Goal: Task Accomplishment & Management: Manage account settings

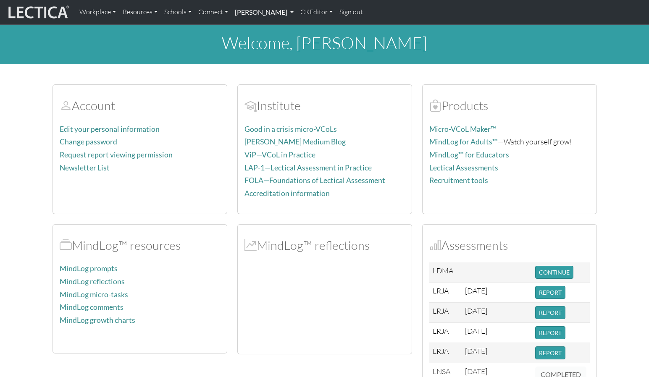
click at [254, 16] on link "[PERSON_NAME]" at bounding box center [264, 12] width 66 height 18
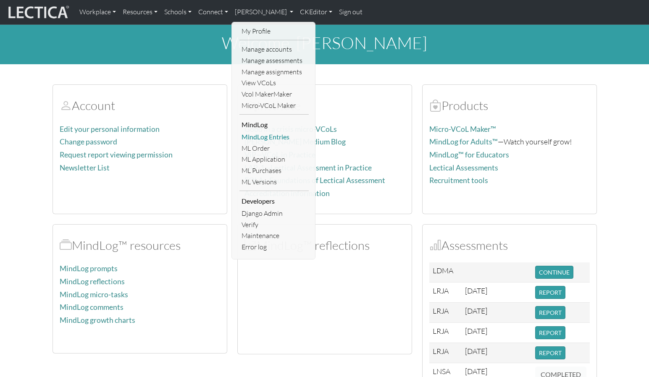
click at [282, 131] on link "MindLog Entries" at bounding box center [273, 136] width 69 height 11
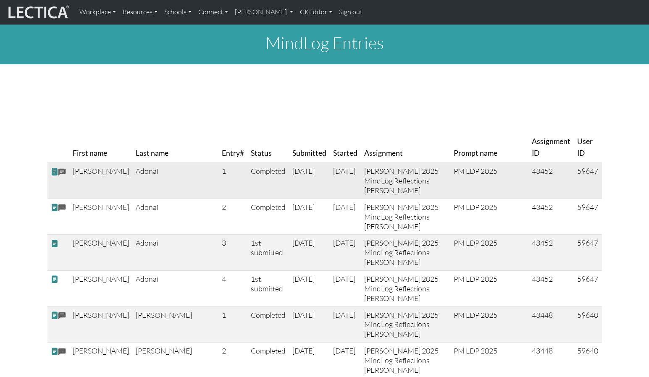
click at [55, 167] on span at bounding box center [55, 171] width 8 height 9
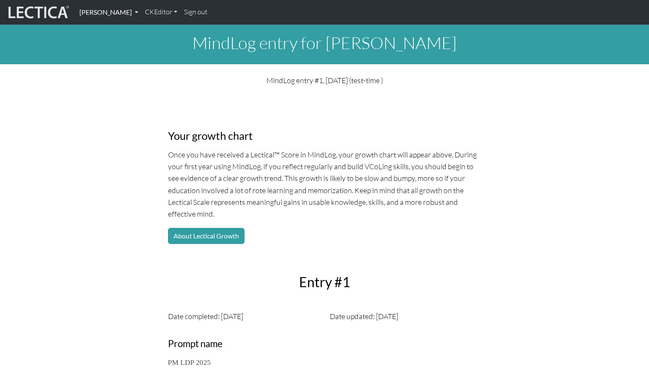
click at [101, 13] on link "[PERSON_NAME]" at bounding box center [109, 12] width 66 height 18
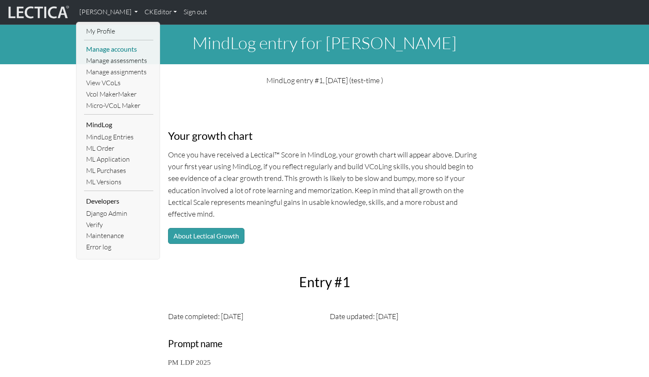
click at [113, 45] on link "Manage accounts" at bounding box center [118, 49] width 69 height 11
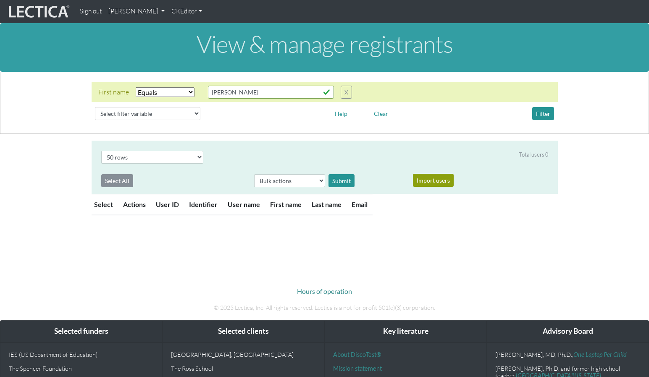
select select "iexact"
select select "50"
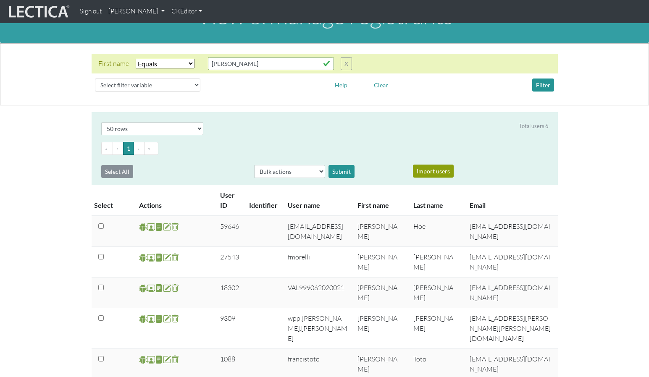
scroll to position [27, 0]
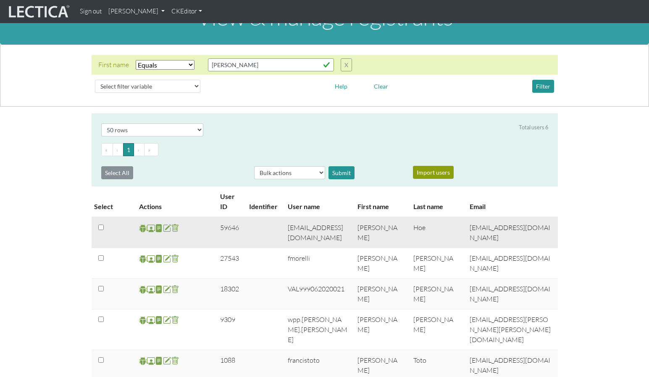
click at [168, 223] on span at bounding box center [167, 228] width 8 height 10
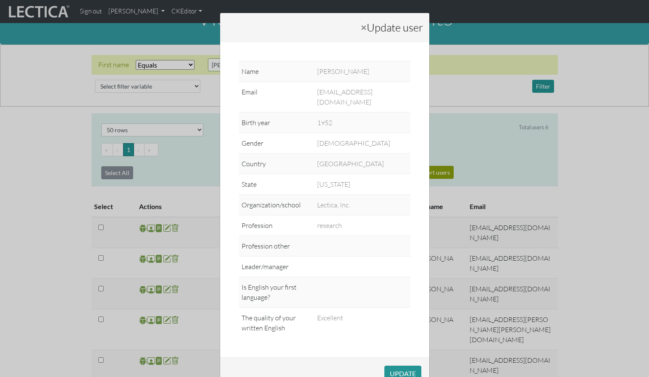
click at [150, 214] on div "× Update user Name [PERSON_NAME] Email [EMAIL_ADDRESS][DOMAIN_NAME] Birth year …" at bounding box center [324, 188] width 649 height 377
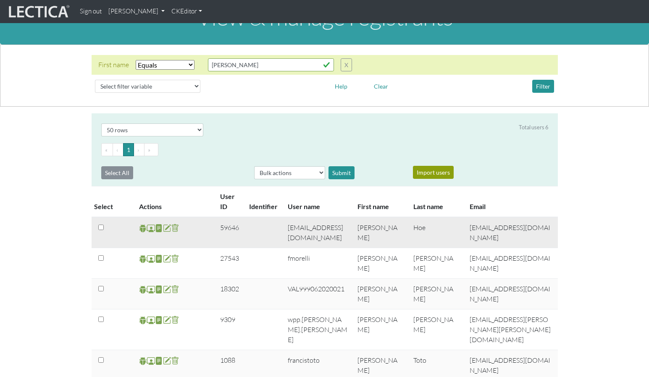
click at [151, 223] on span at bounding box center [151, 228] width 8 height 10
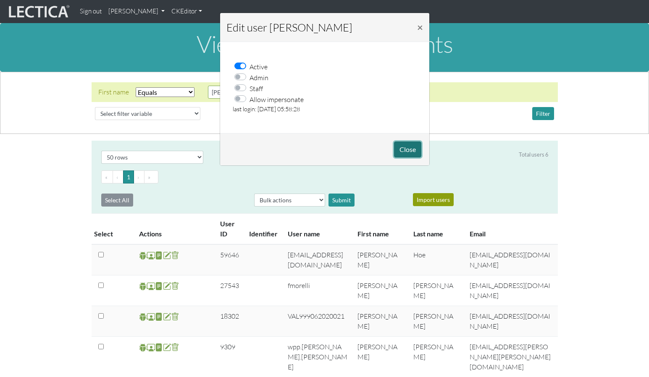
click at [405, 142] on button "Close" at bounding box center [407, 150] width 27 height 16
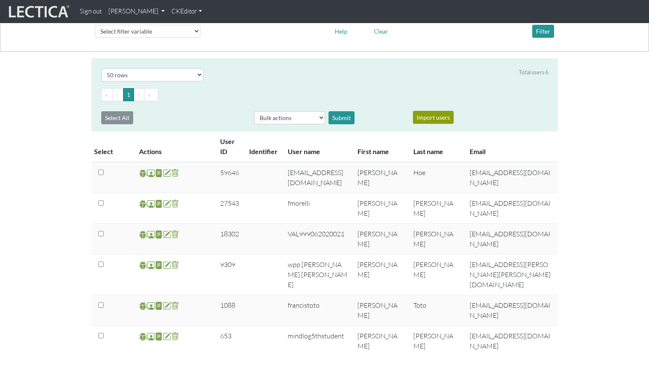
scroll to position [114, 0]
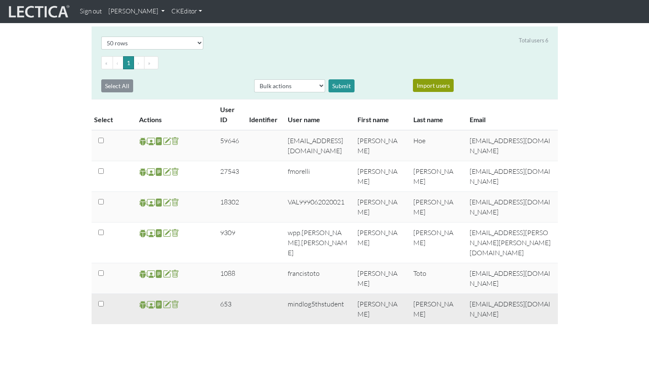
click at [165, 300] on span at bounding box center [167, 305] width 8 height 10
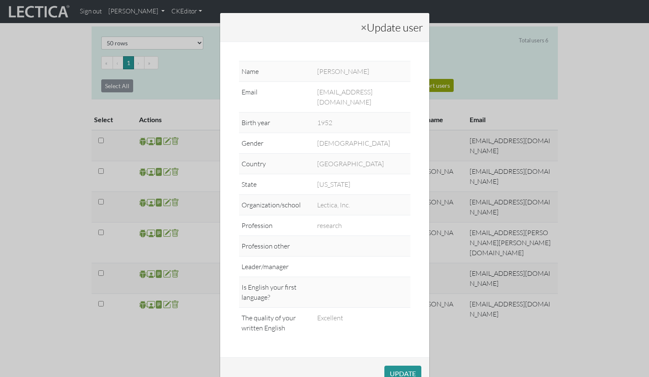
click at [155, 312] on div "× Update user Name [PERSON_NAME] Email [EMAIL_ADDRESS][DOMAIN_NAME] Birth year …" at bounding box center [324, 188] width 649 height 377
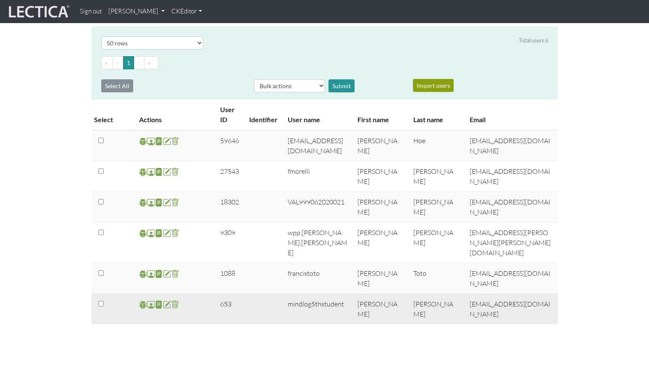
click at [149, 300] on span at bounding box center [151, 305] width 8 height 10
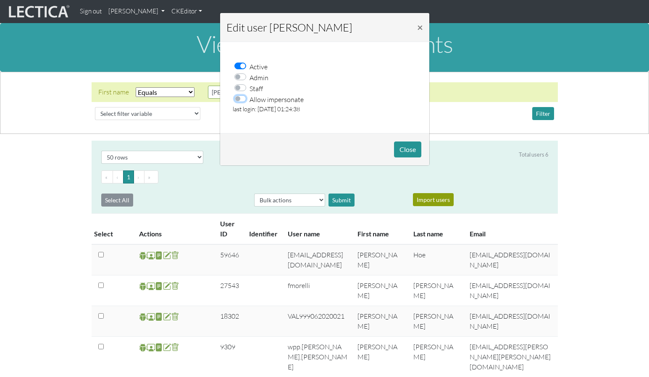
click at [240, 94] on input "Allow impersonate" at bounding box center [242, 98] width 7 height 8
checkbox input "true"
click at [407, 143] on button "Close" at bounding box center [407, 150] width 27 height 16
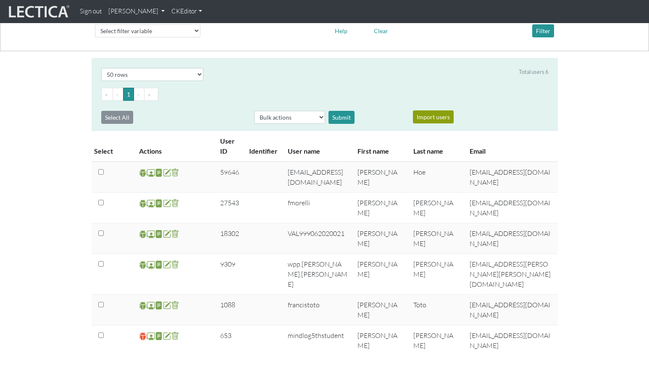
scroll to position [99, 0]
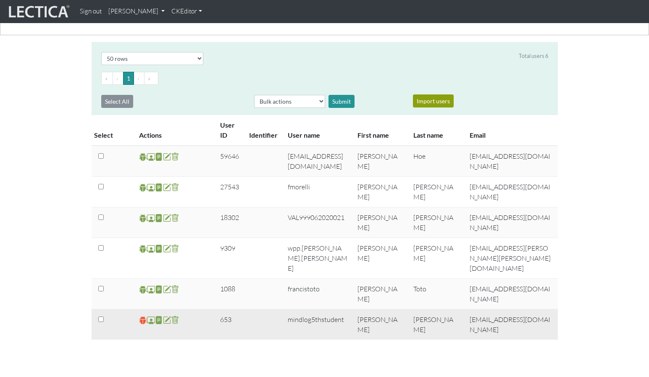
click at [142, 315] on span at bounding box center [143, 320] width 8 height 10
